Goal: Transaction & Acquisition: Purchase product/service

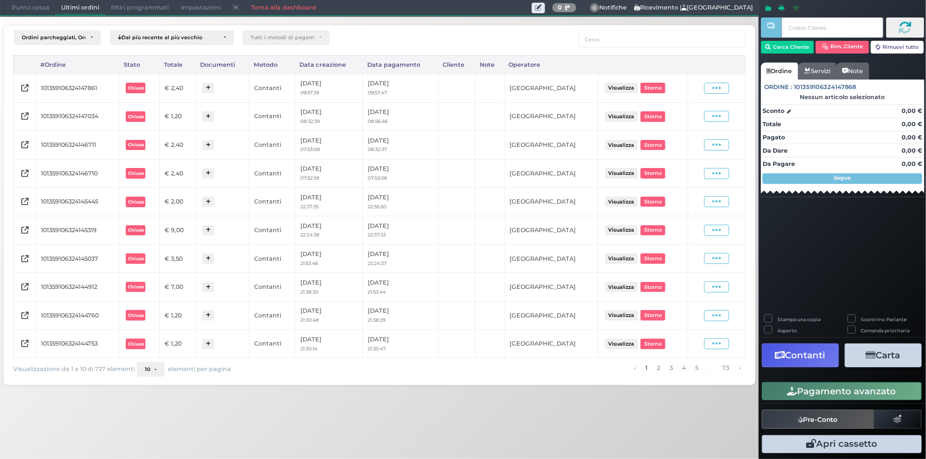
click at [27, 9] on span "Punto cassa" at bounding box center [30, 8] width 49 height 15
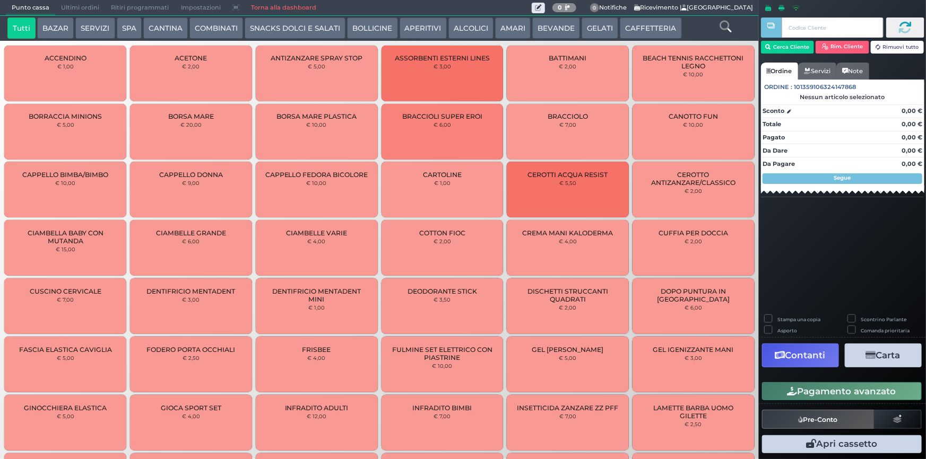
click at [85, 33] on button "SERVIZI" at bounding box center [94, 28] width 39 height 21
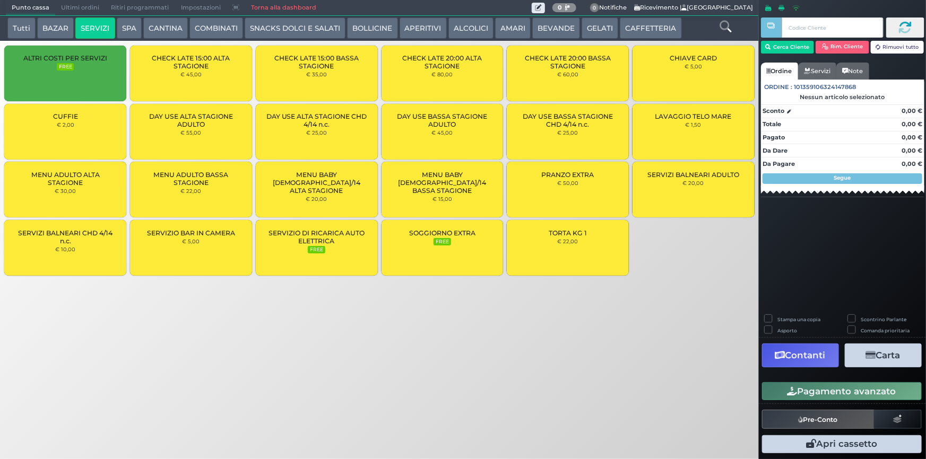
click at [79, 132] on div "CUFFIE € 2,00" at bounding box center [65, 132] width 122 height 56
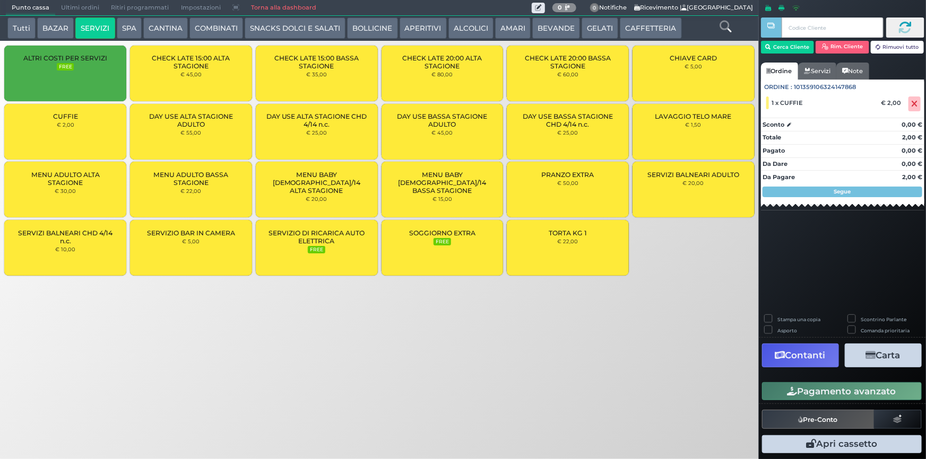
click at [821, 391] on button "Pagamento avanzato" at bounding box center [842, 391] width 160 height 18
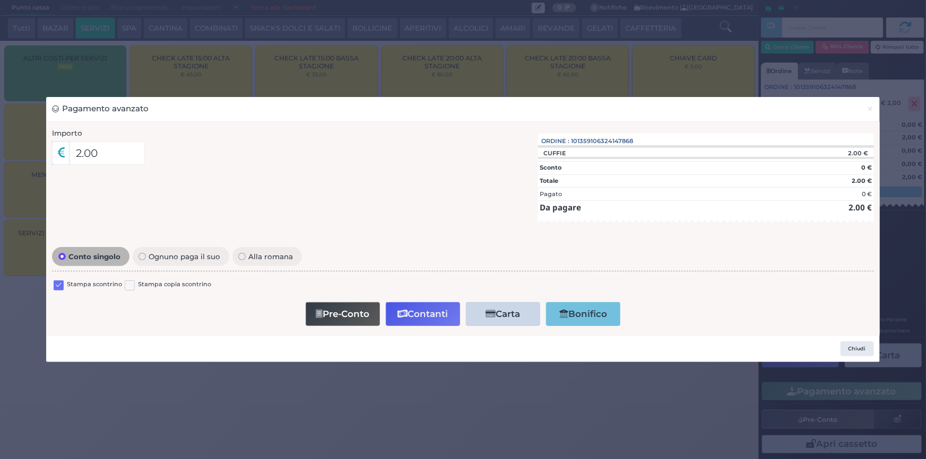
click at [56, 285] on label at bounding box center [59, 286] width 10 height 10
click at [0, 0] on input "checkbox" at bounding box center [0, 0] width 0 height 0
click at [417, 324] on button "Contanti" at bounding box center [423, 314] width 74 height 24
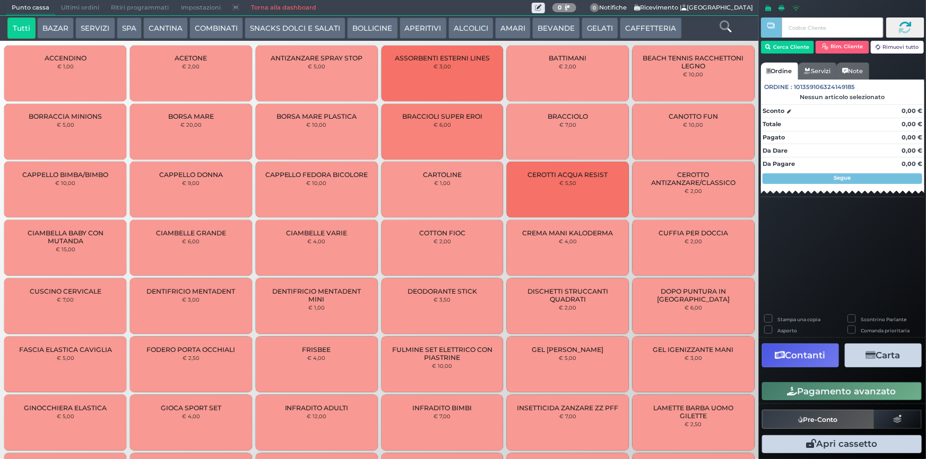
click at [547, 22] on button "BEVANDE" at bounding box center [556, 28] width 48 height 21
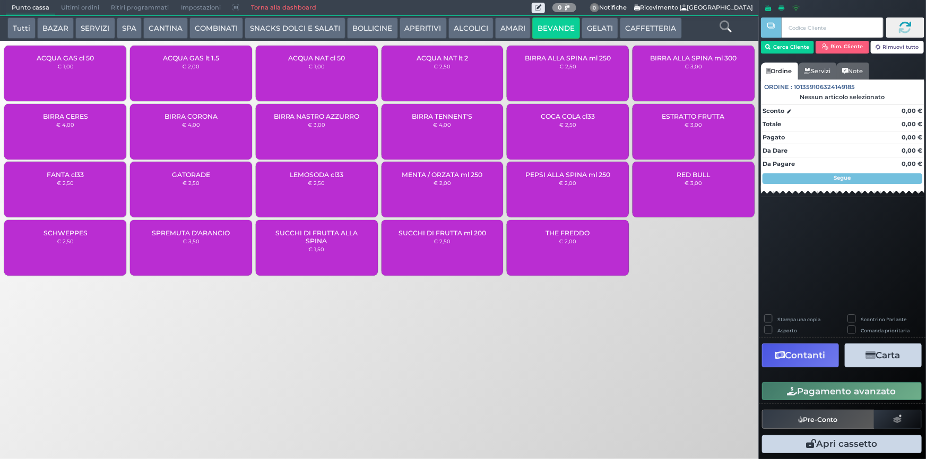
click at [435, 69] on small "€ 2,50" at bounding box center [441, 66] width 17 height 6
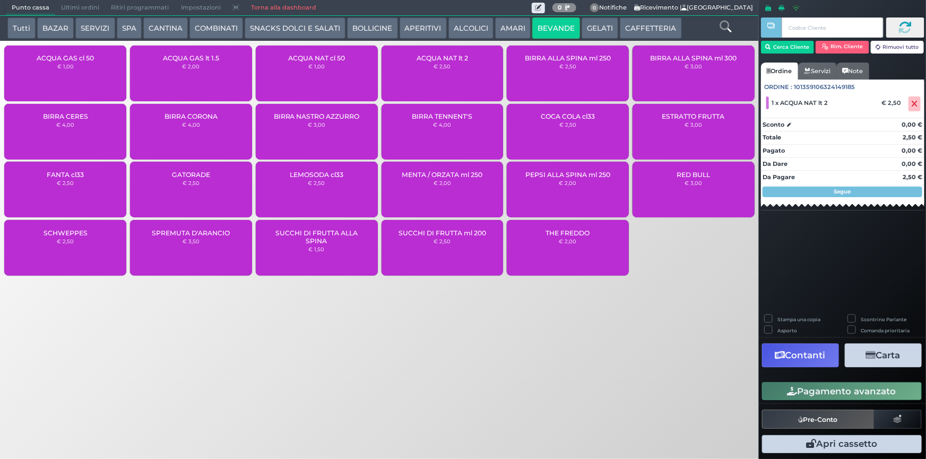
click at [822, 395] on button "Pagamento avanzato" at bounding box center [842, 391] width 160 height 18
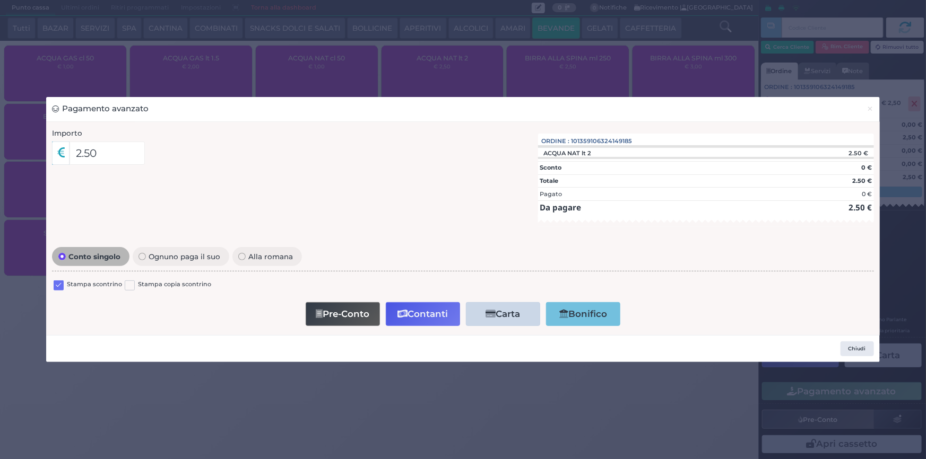
drag, startPoint x: 59, startPoint y: 284, endPoint x: 137, endPoint y: 306, distance: 80.3
click at [58, 284] on label at bounding box center [59, 286] width 10 height 10
click at [0, 0] on input "checkbox" at bounding box center [0, 0] width 0 height 0
drag, startPoint x: 423, startPoint y: 320, endPoint x: 420, endPoint y: 312, distance: 8.4
click at [422, 320] on button "Contanti" at bounding box center [423, 314] width 74 height 24
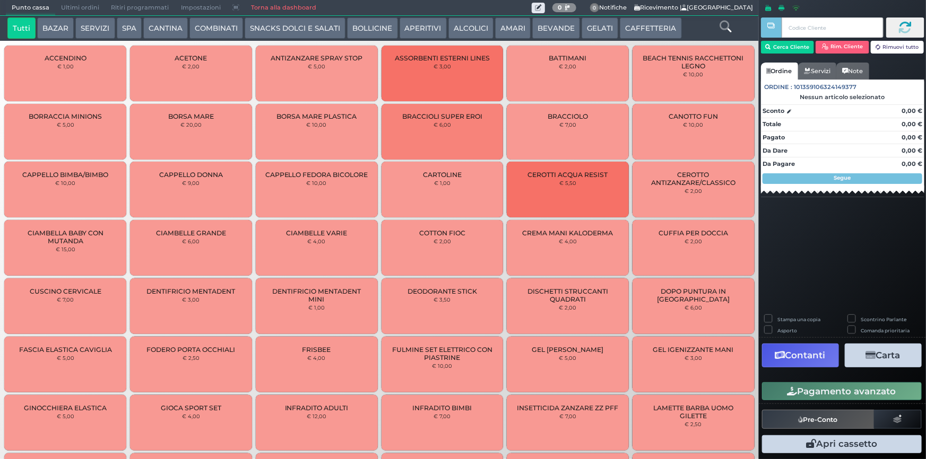
click at [75, 8] on span "Ultimi ordini" at bounding box center [80, 8] width 50 height 15
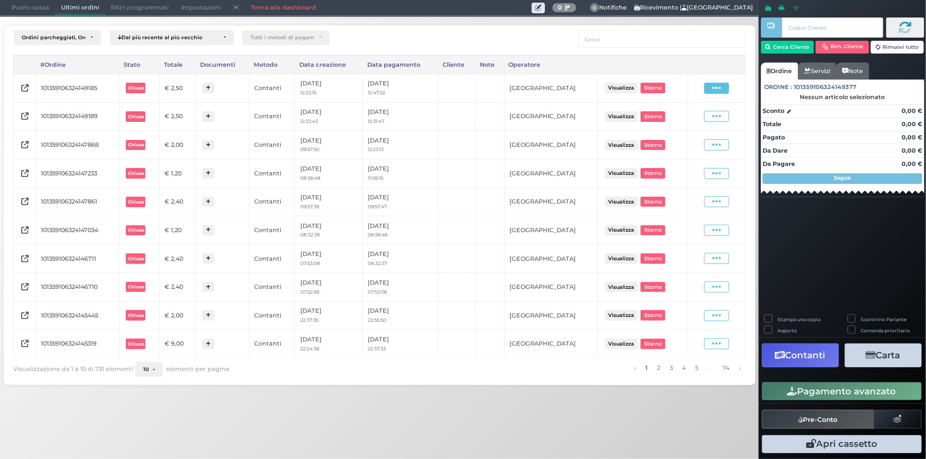
click at [713, 90] on icon at bounding box center [716, 88] width 9 height 10
click at [692, 123] on span "Ristampa Pre-Conto" at bounding box center [691, 119] width 43 height 18
